Goal: Transaction & Acquisition: Purchase product/service

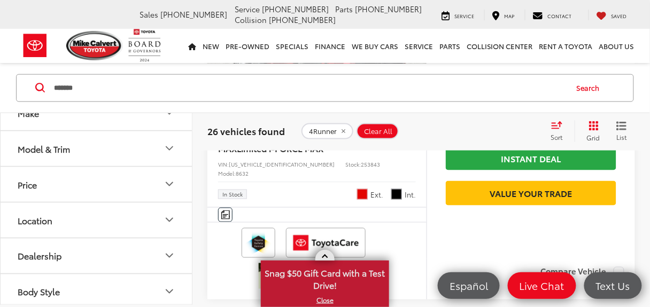
scroll to position [267, 0]
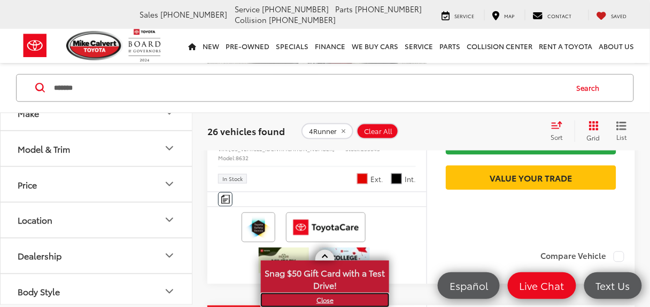
click at [323, 302] on link "X" at bounding box center [325, 301] width 126 height 12
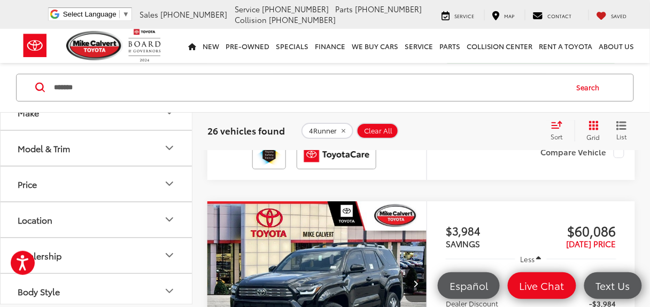
scroll to position [1656, 0]
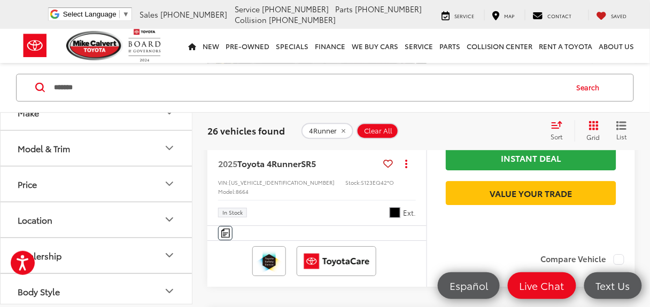
click at [410, 80] on button "Next image" at bounding box center [415, 60] width 21 height 37
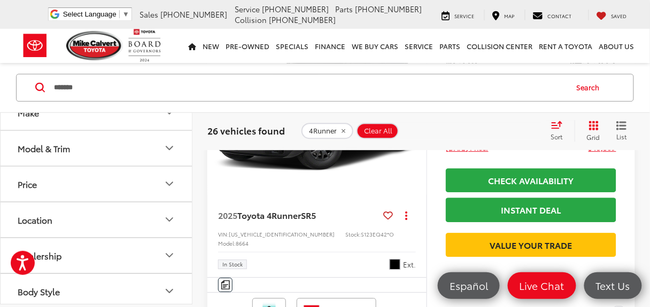
scroll to position [1603, 0]
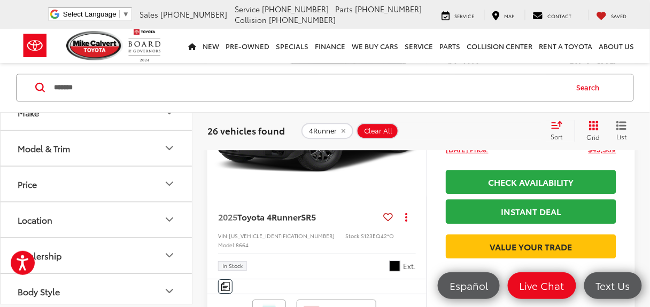
click at [416, 118] on icon "Next image" at bounding box center [415, 114] width 5 height 7
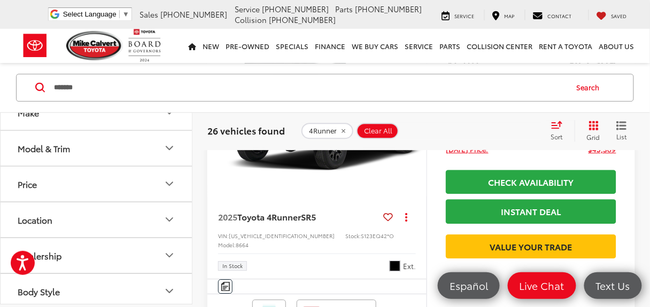
scroll to position [0, 442]
click at [416, 118] on icon "Next image" at bounding box center [415, 114] width 5 height 7
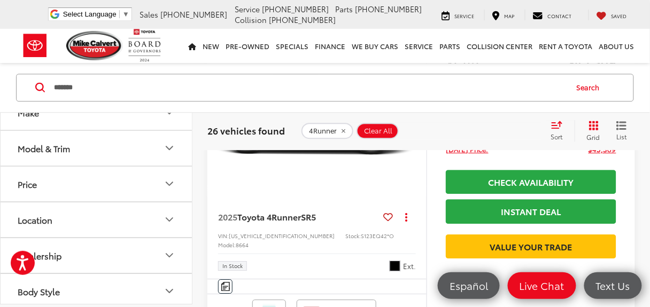
click at [416, 118] on icon "Next image" at bounding box center [415, 114] width 5 height 7
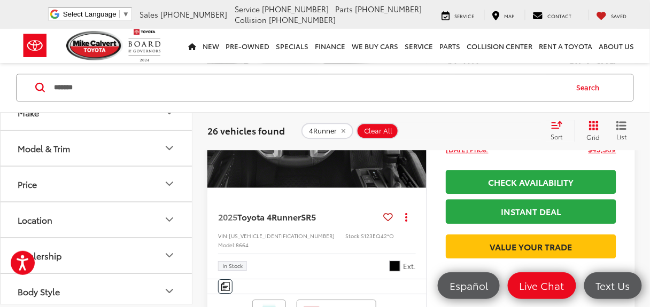
click at [416, 118] on icon "Next image" at bounding box center [415, 114] width 5 height 7
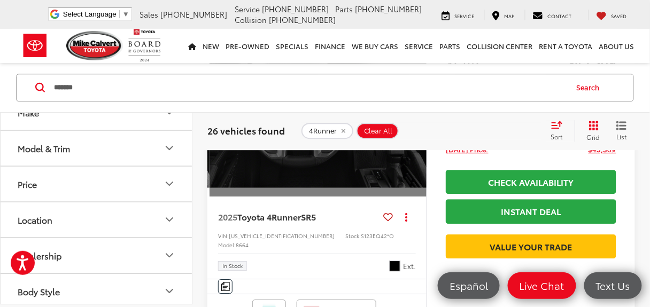
scroll to position [0, 1105]
click at [416, 198] on div "View More" at bounding box center [316, 115] width 221 height 166
